Goal: Transaction & Acquisition: Purchase product/service

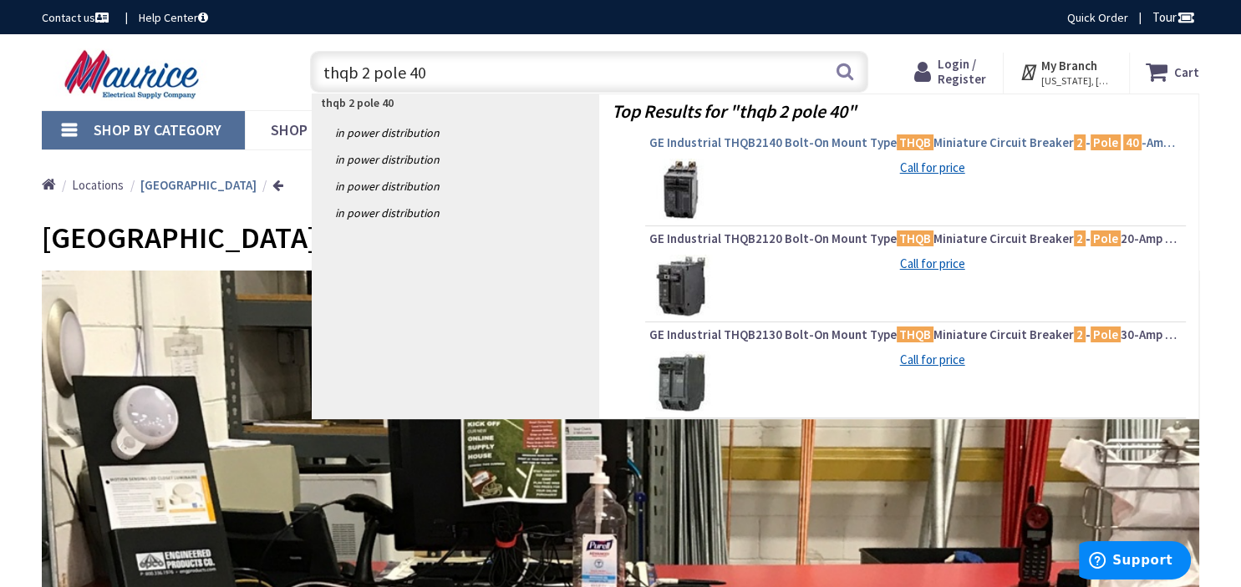
type input "thqb 2 pole 40"
click at [716, 146] on span "GE Industrial THQB2140 Bolt-On Mount Type THQB Miniature Circuit Breaker 2 - Po…" at bounding box center [915, 143] width 532 height 17
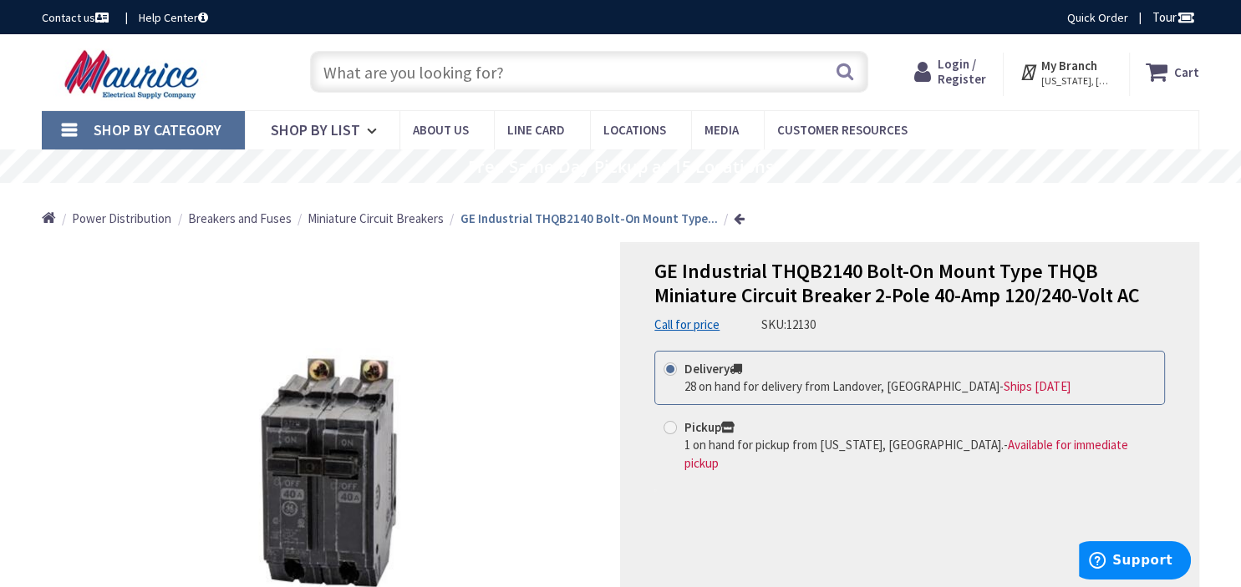
click at [1086, 73] on strong "My Branch" at bounding box center [1069, 66] width 56 height 16
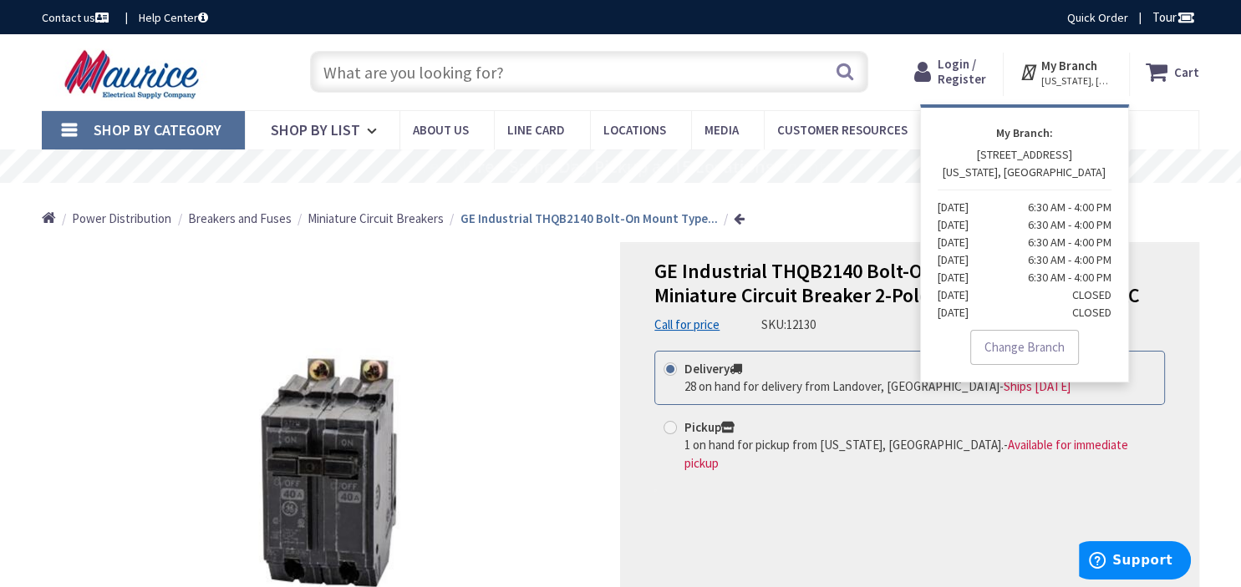
click at [1061, 70] on strong "My Branch" at bounding box center [1069, 66] width 56 height 16
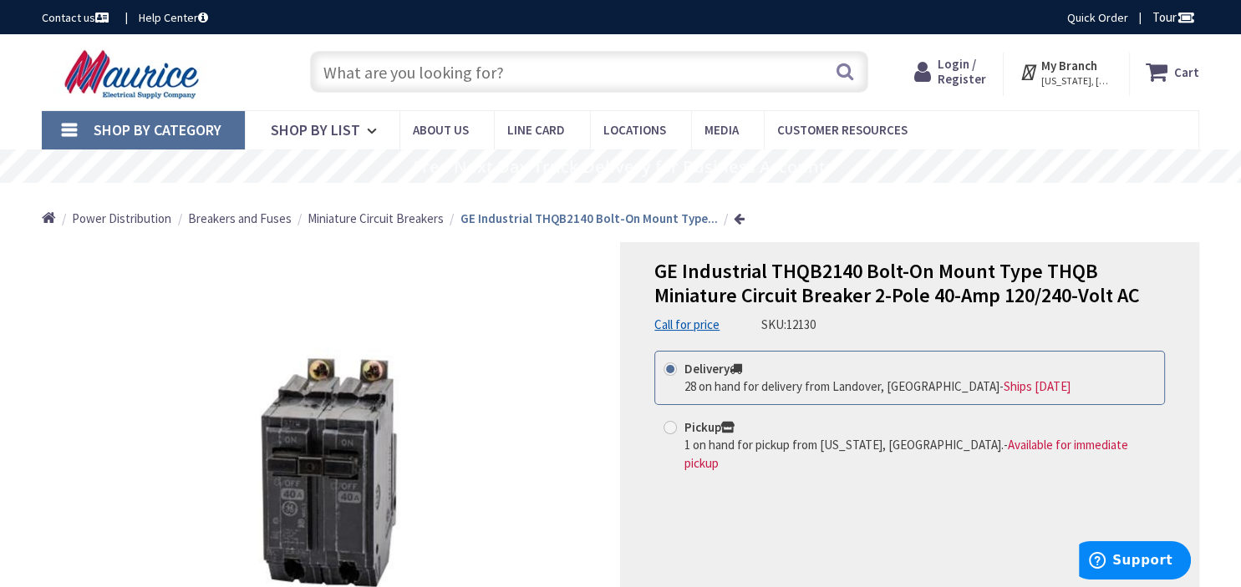
click at [1061, 70] on strong "My Branch" at bounding box center [1069, 66] width 56 height 16
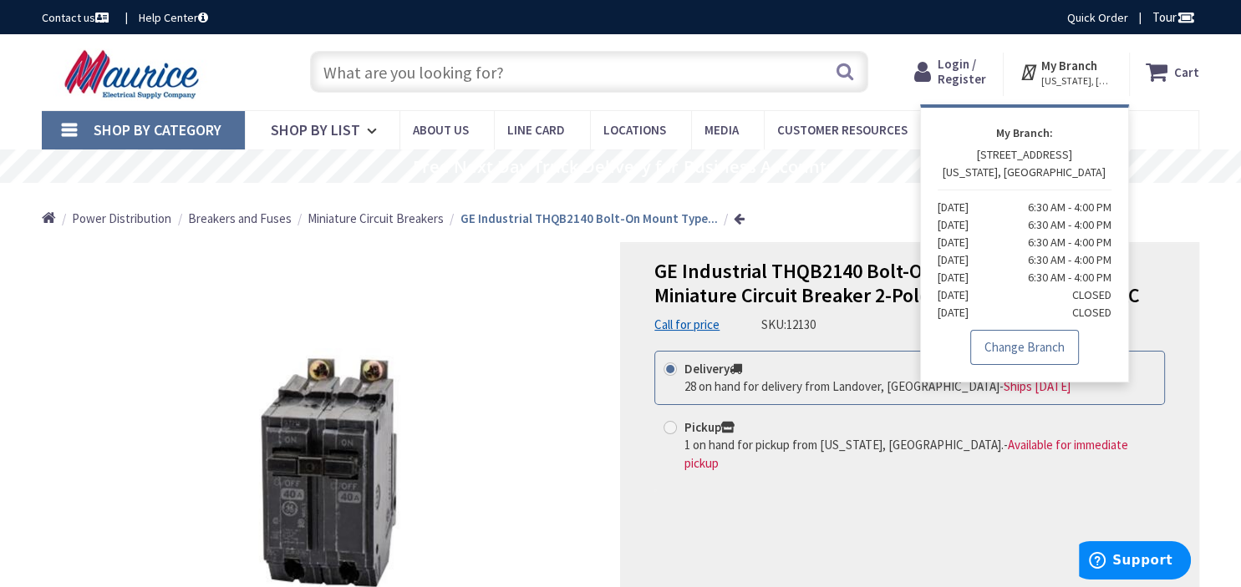
click at [1014, 343] on link "Change Branch" at bounding box center [1024, 347] width 109 height 35
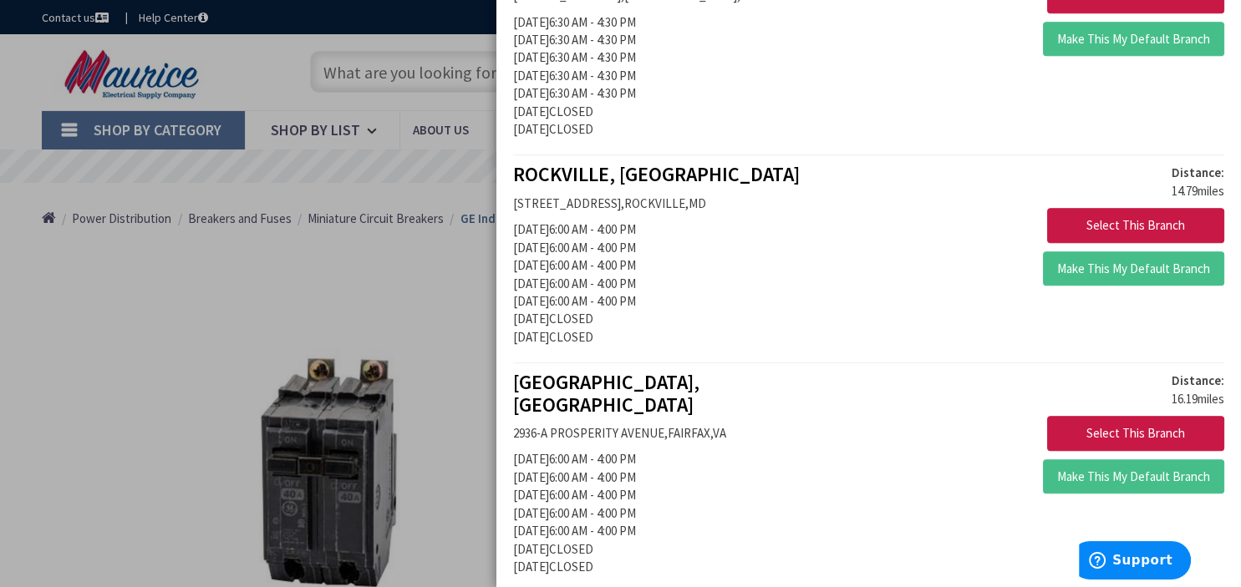
scroll to position [903, 0]
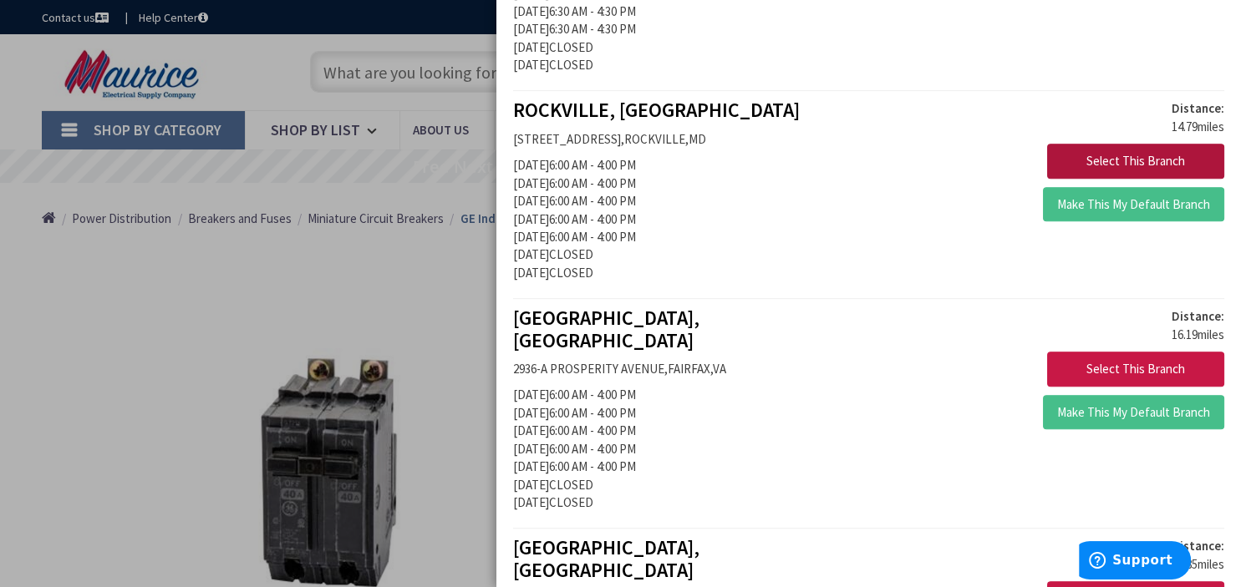
click at [1121, 144] on button "Select This Branch" at bounding box center [1135, 161] width 177 height 35
